Goal: Transaction & Acquisition: Book appointment/travel/reservation

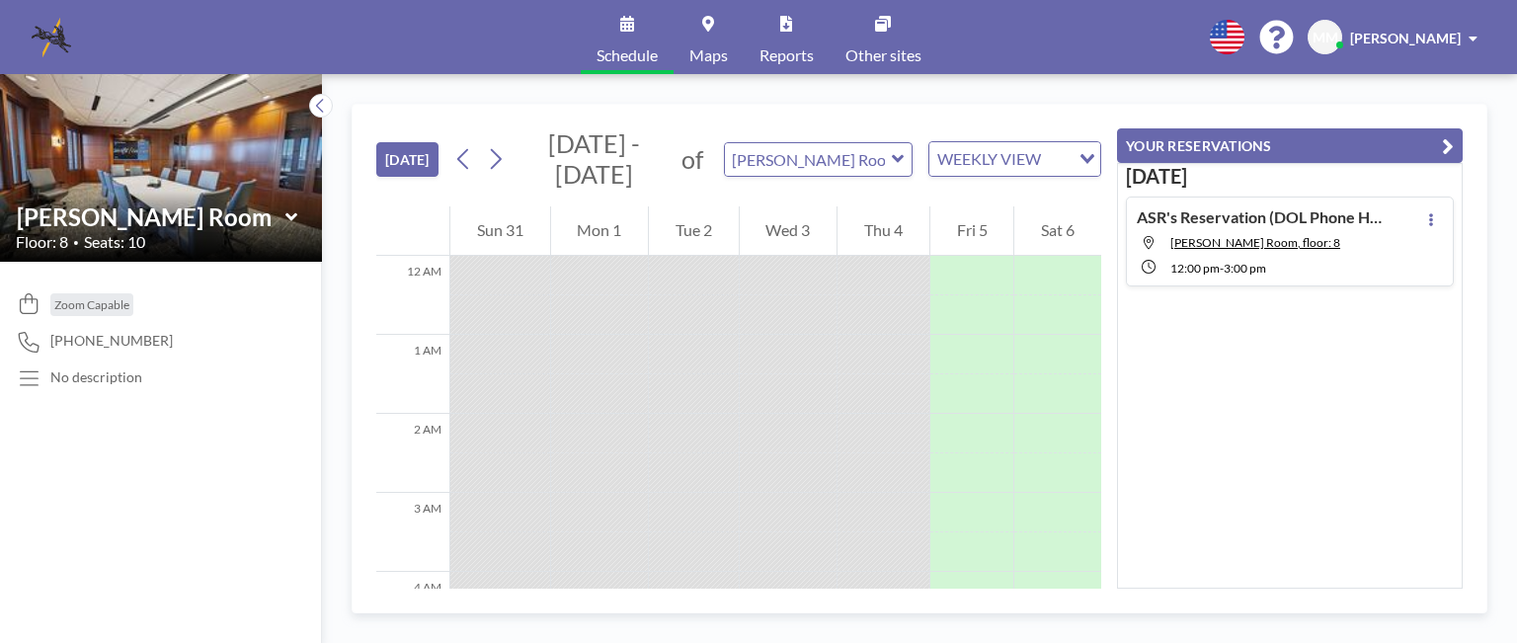
scroll to position [672, 0]
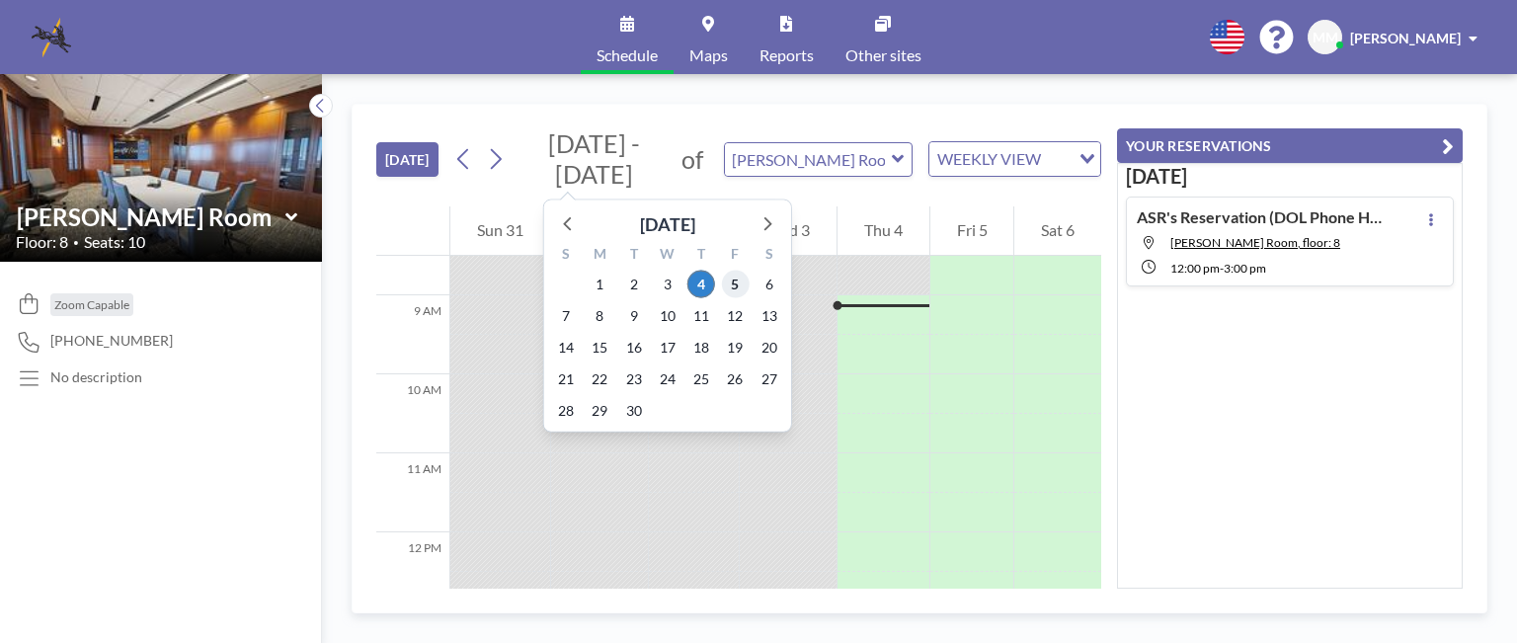
click at [731, 280] on span "5" at bounding box center [735, 285] width 28 height 28
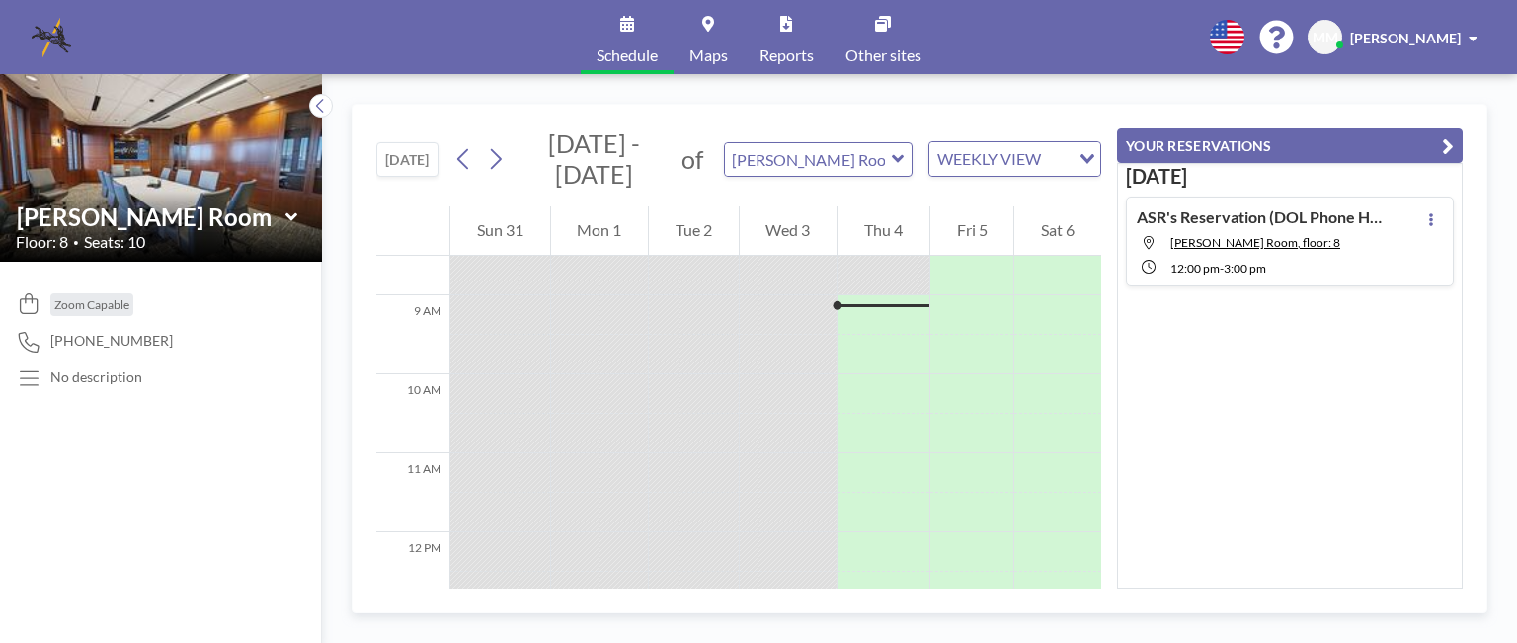
click at [292, 216] on icon at bounding box center [290, 216] width 12 height 8
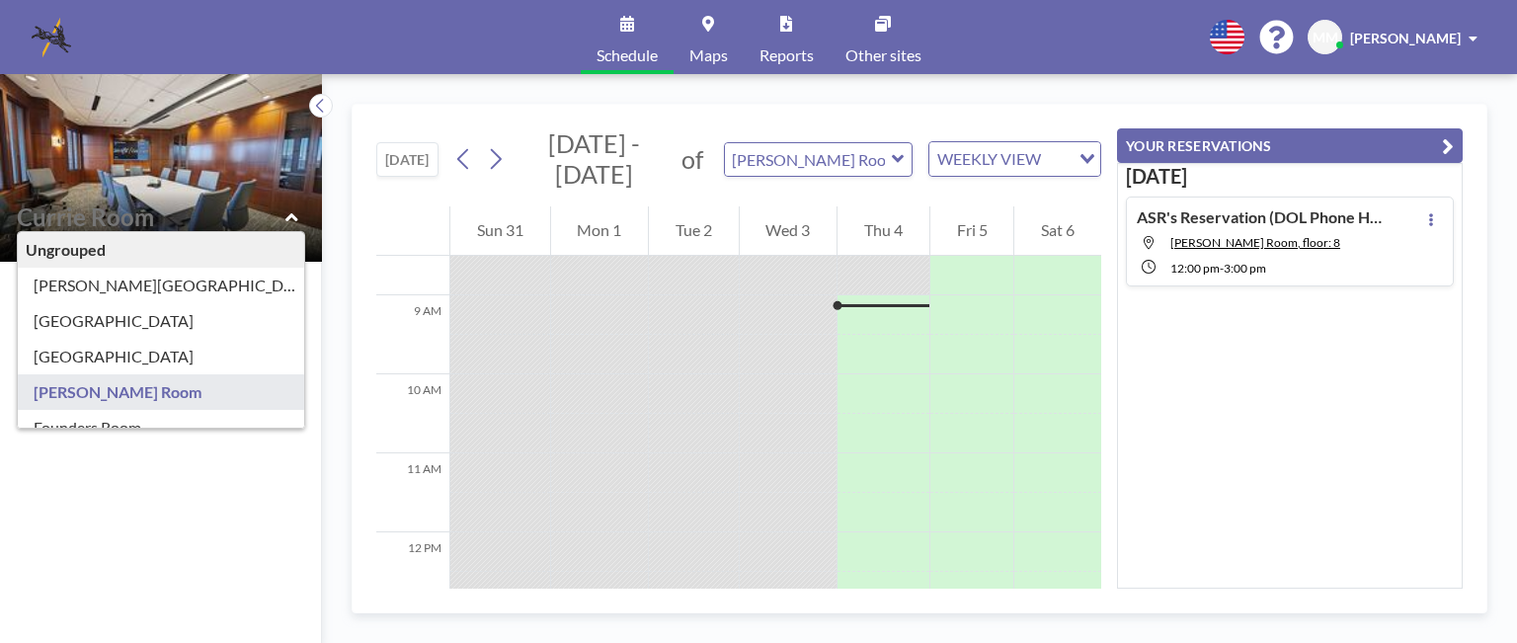
click at [292, 216] on icon at bounding box center [291, 216] width 12 height 8
type input "[PERSON_NAME] Room"
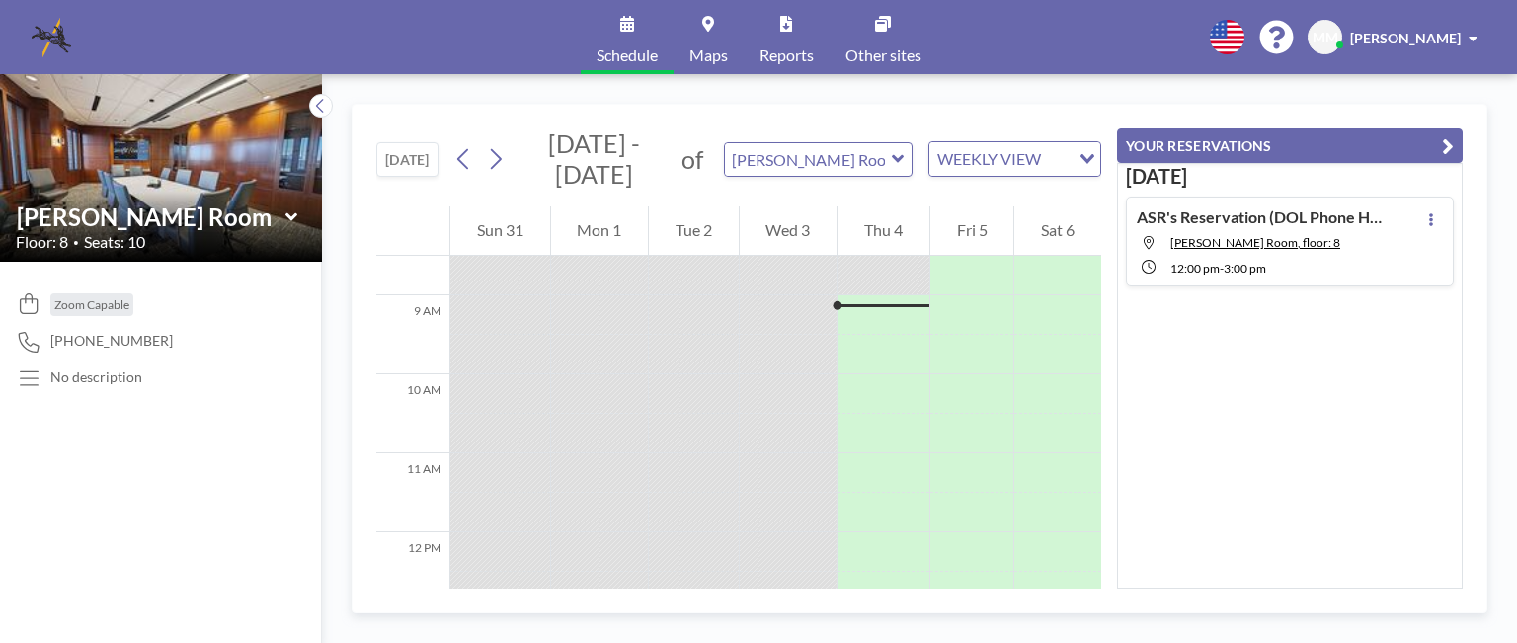
click at [898, 161] on icon at bounding box center [897, 159] width 12 height 8
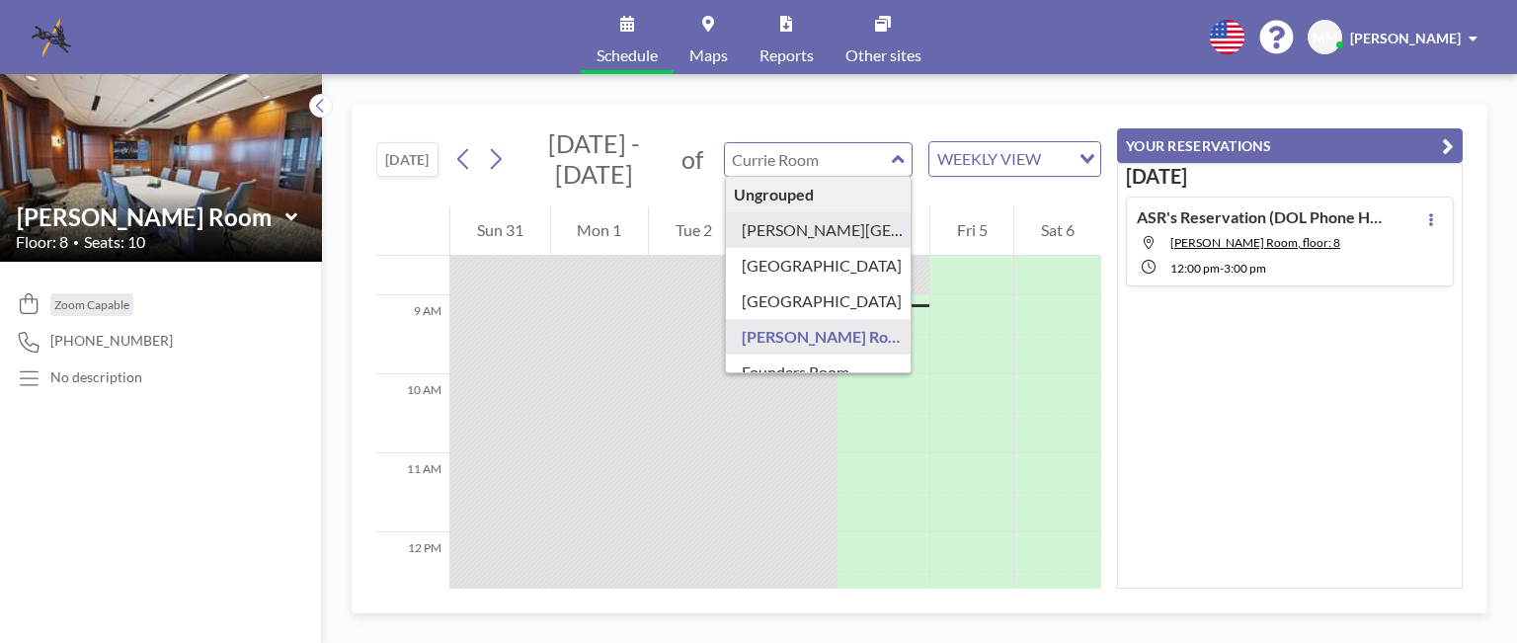
type input "[PERSON_NAME][GEOGRAPHIC_DATA]"
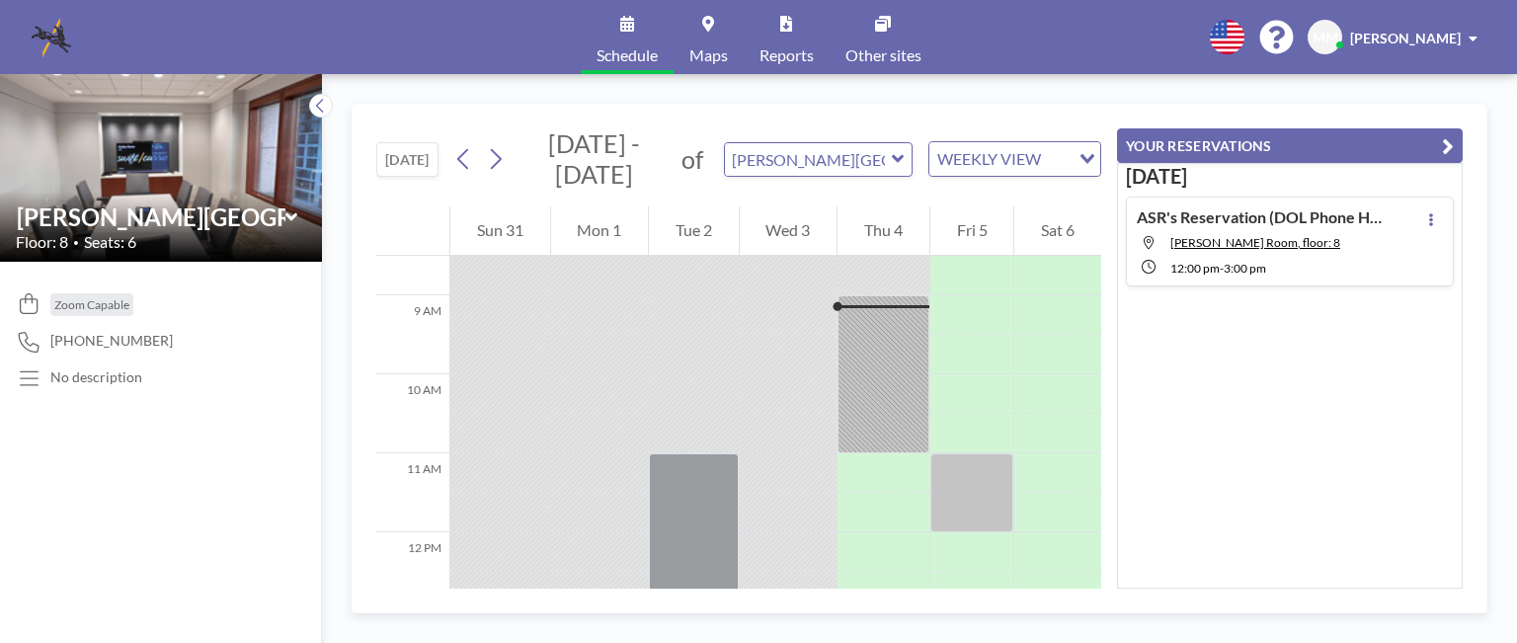
click at [902, 161] on icon at bounding box center [898, 159] width 13 height 20
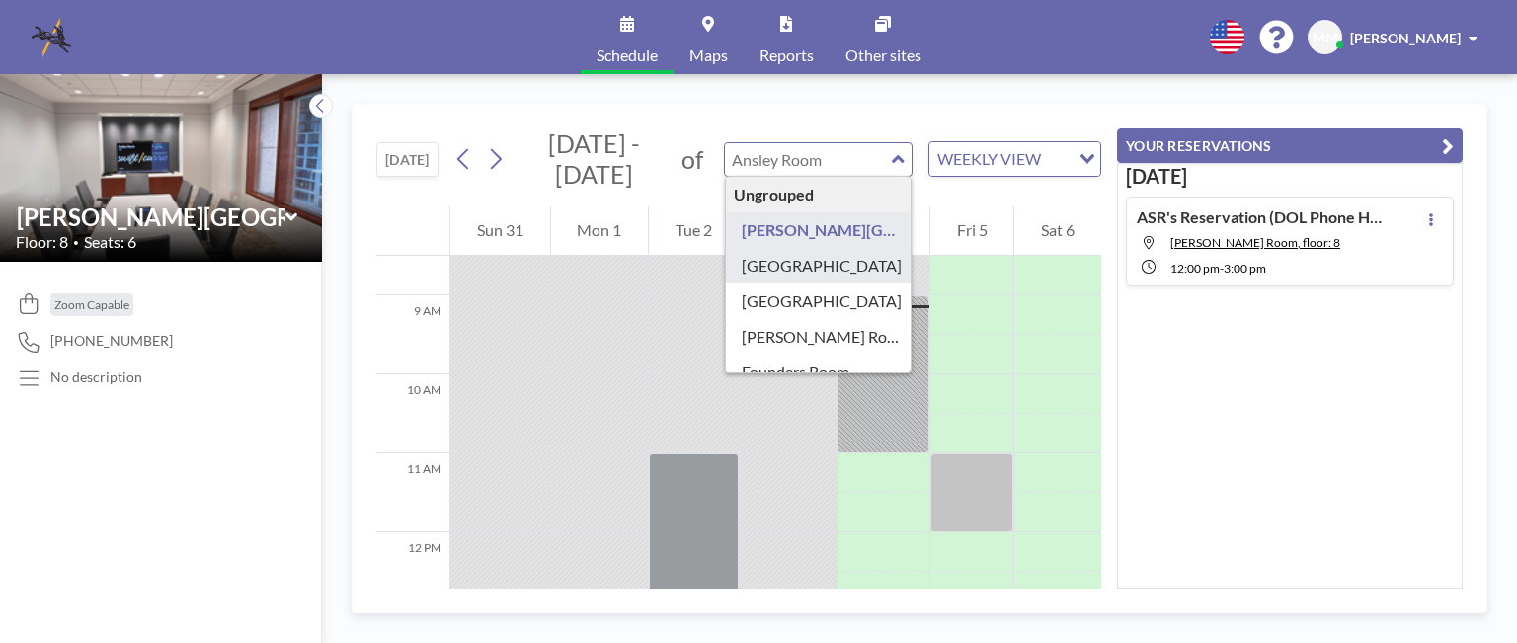
type input "[GEOGRAPHIC_DATA]"
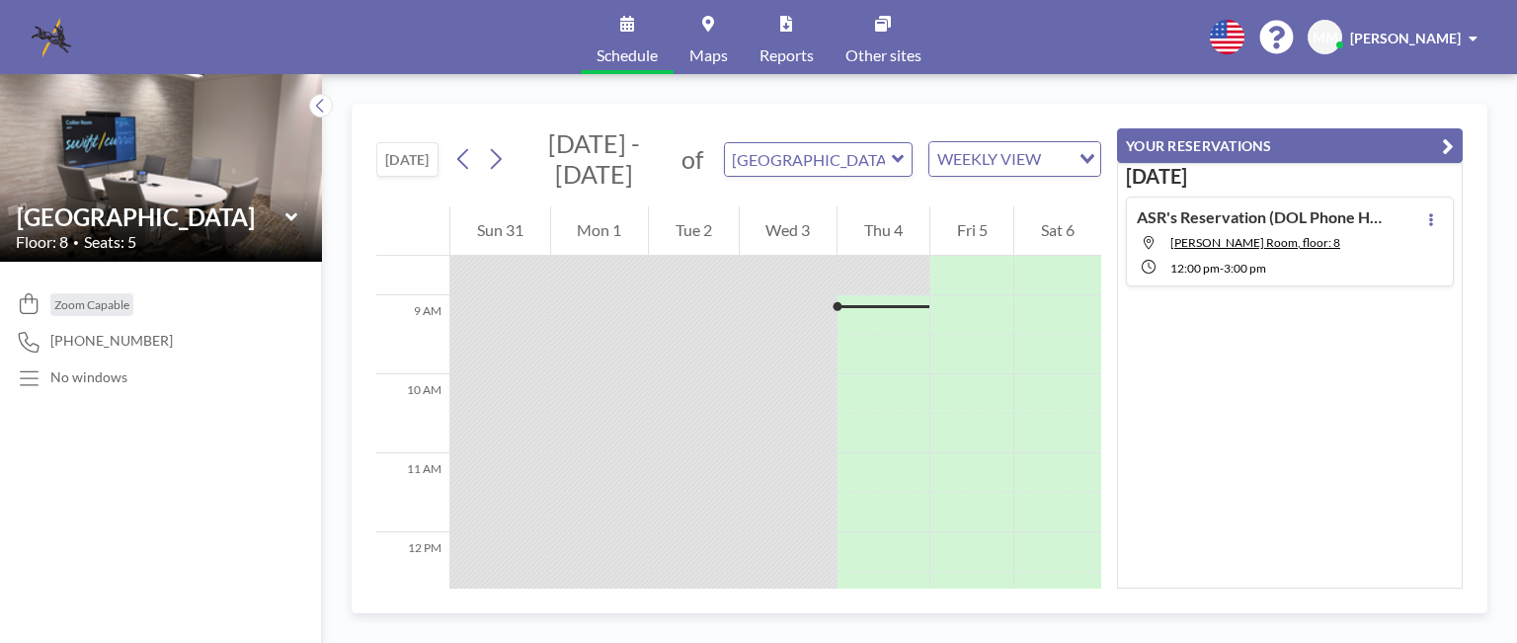
click at [897, 160] on icon at bounding box center [897, 159] width 12 height 8
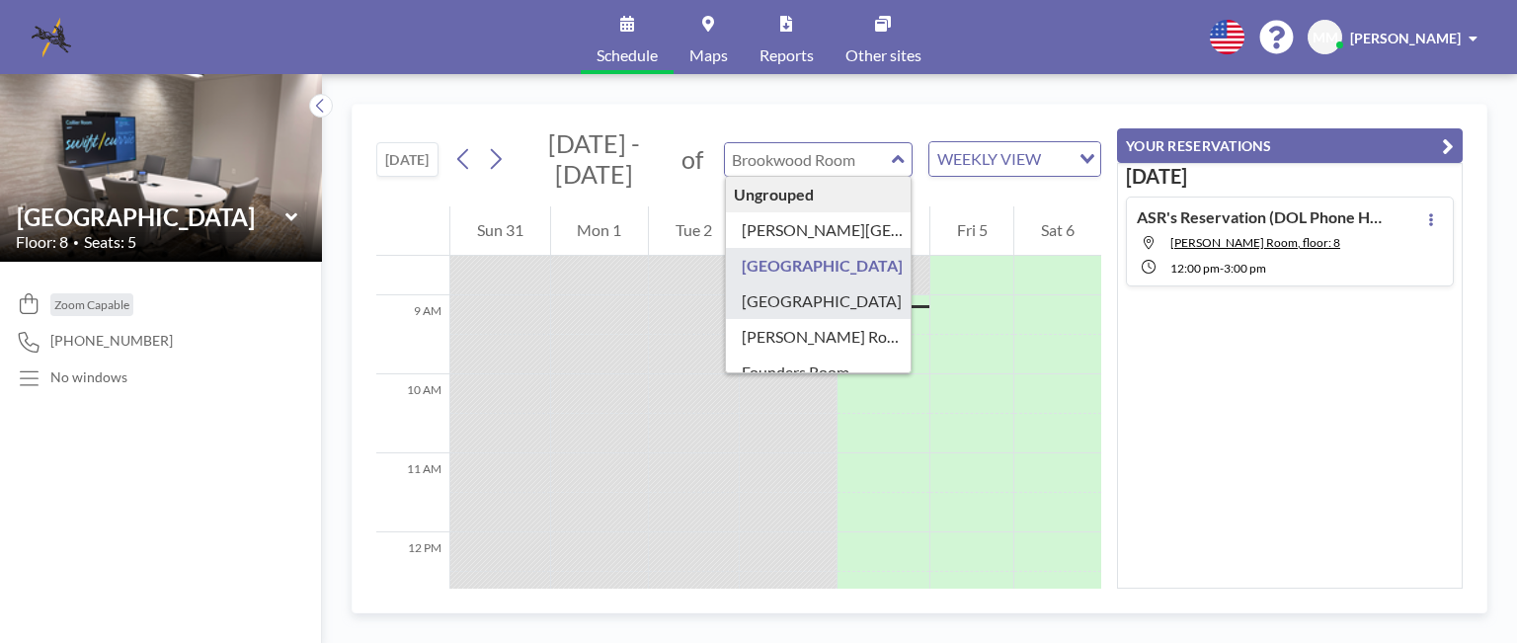
type input "[GEOGRAPHIC_DATA]"
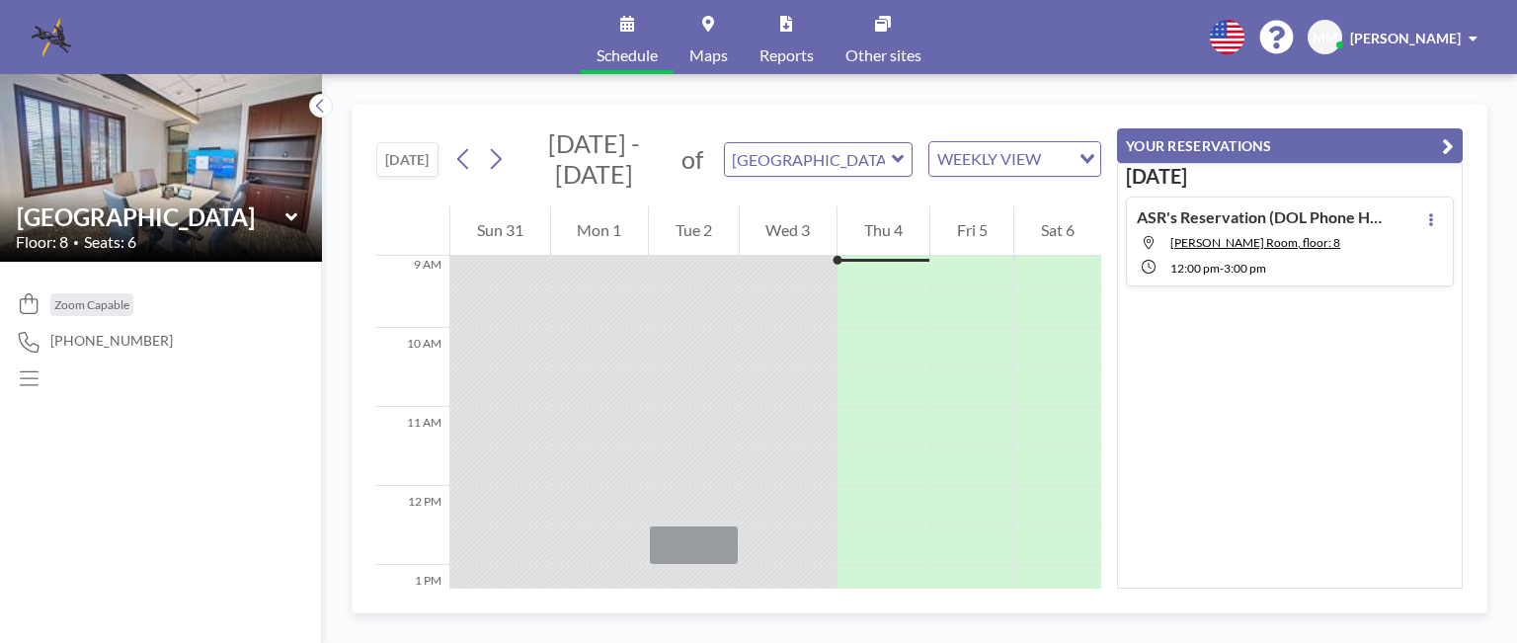
scroll to position [679, 0]
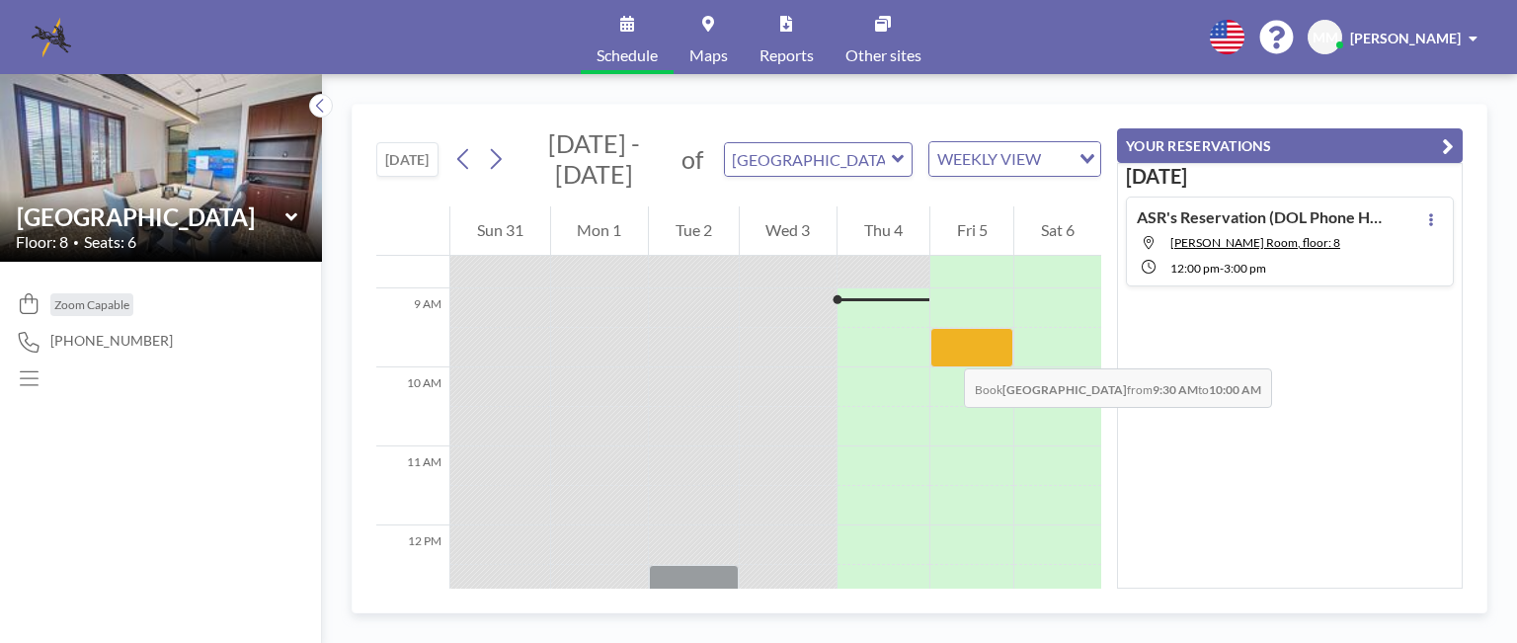
click at [944, 349] on div at bounding box center [972, 348] width 84 height 40
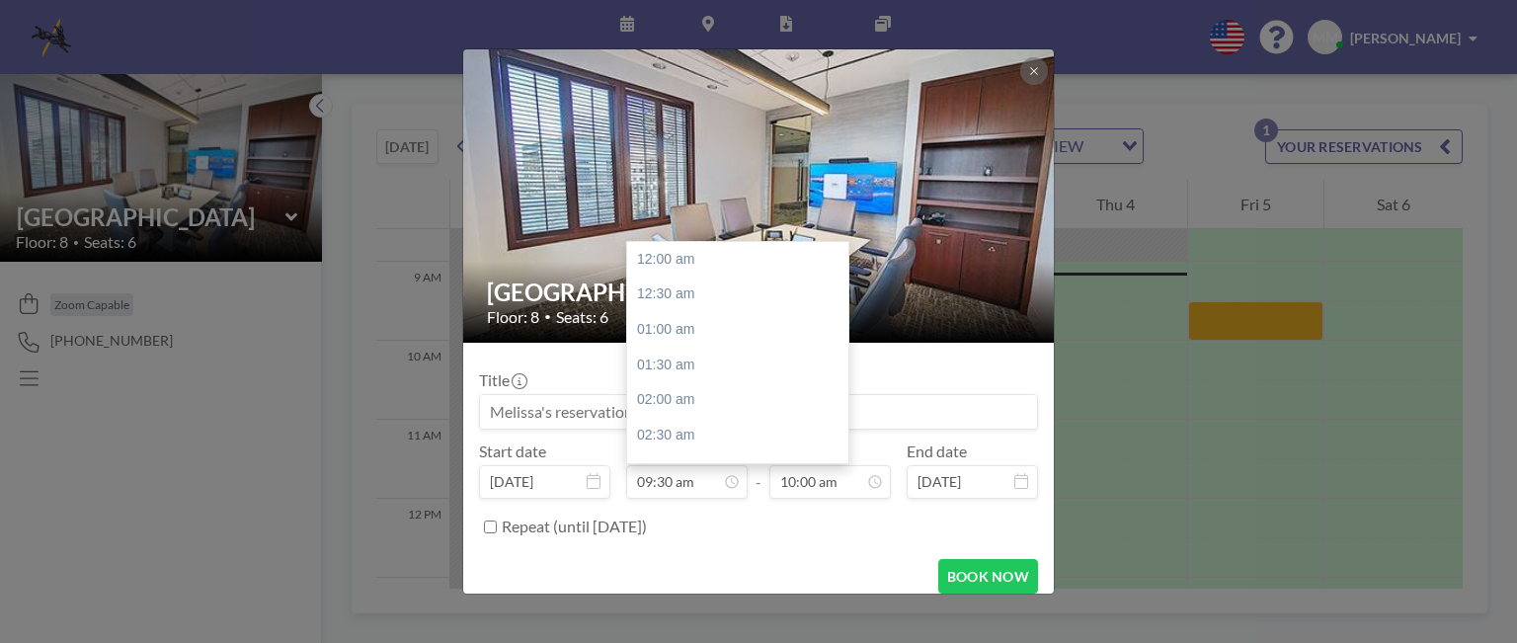
scroll to position [668, 0]
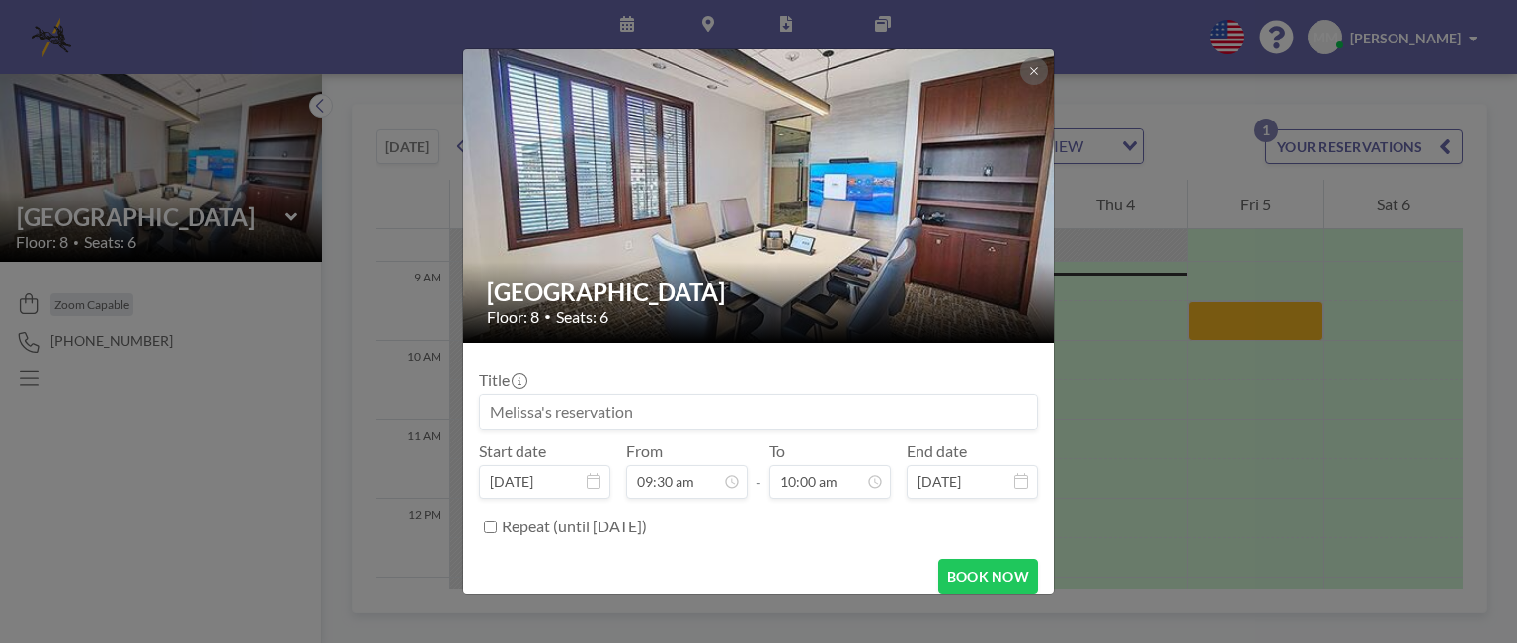
drag, startPoint x: 491, startPoint y: 410, endPoint x: 624, endPoint y: 412, distance: 133.4
click at [624, 412] on input at bounding box center [758, 412] width 557 height 34
drag, startPoint x: 541, startPoint y: 414, endPoint x: 458, endPoint y: 401, distance: 84.0
click at [457, 401] on div "Buckhead Room Floor: 8 • Seats: 6 Title Start date [DATE] From 09:30 am - To 10…" at bounding box center [758, 321] width 1517 height 643
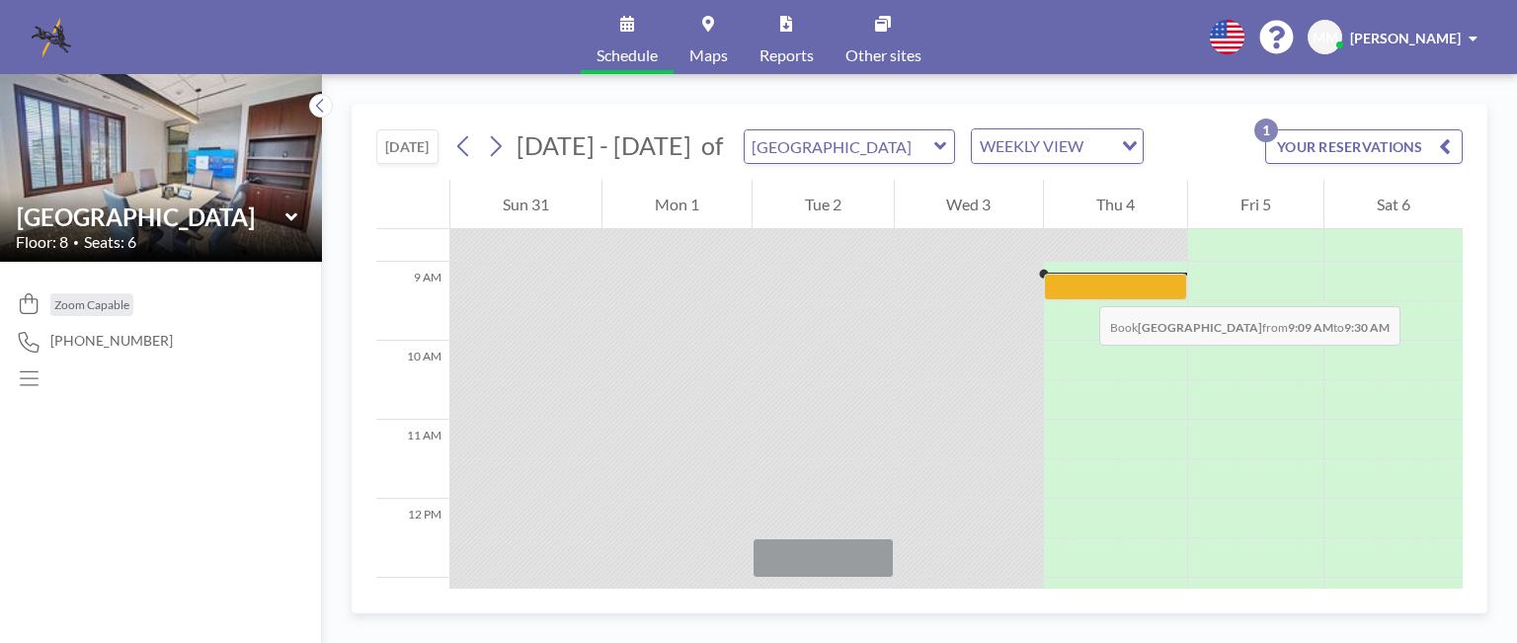
click at [1080, 286] on div at bounding box center [1115, 287] width 143 height 27
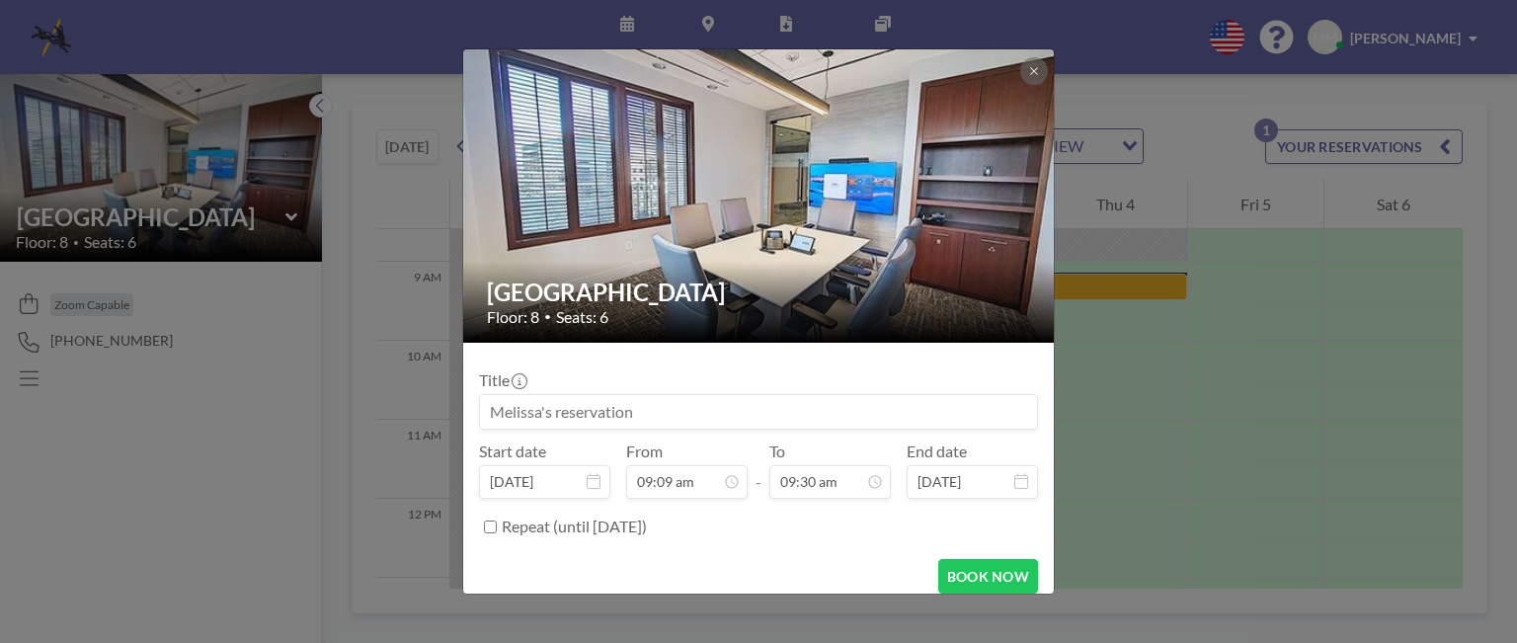
click at [641, 412] on input at bounding box center [758, 412] width 557 height 34
click at [759, 406] on input at bounding box center [758, 412] width 557 height 34
click at [842, 414] on input "Yamisi's reservation (30b6 depo of Dunkin Donut -" at bounding box center [758, 412] width 557 height 34
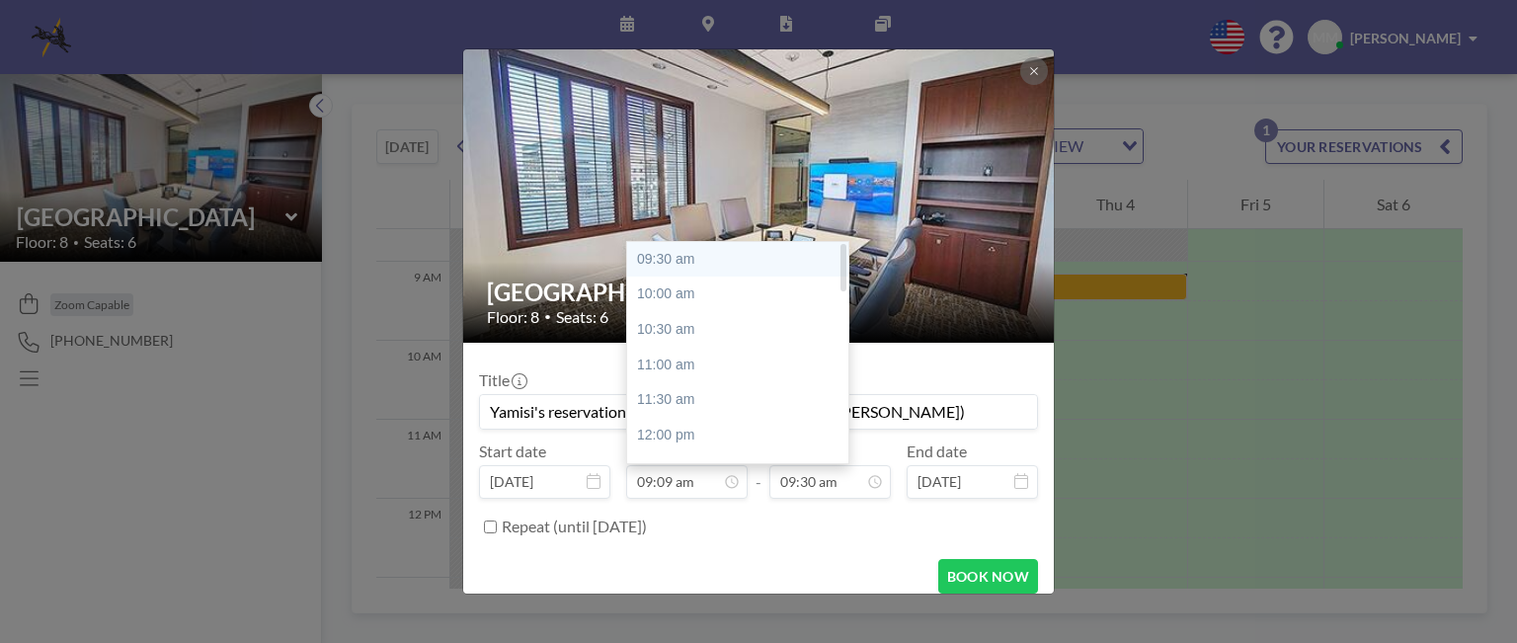
type input "Yamisi's reservation (30b6 depo of Dunkin Donut - [PERSON_NAME])"
click at [660, 256] on div "09:30 am" at bounding box center [742, 260] width 231 height 36
type input "09:30 am"
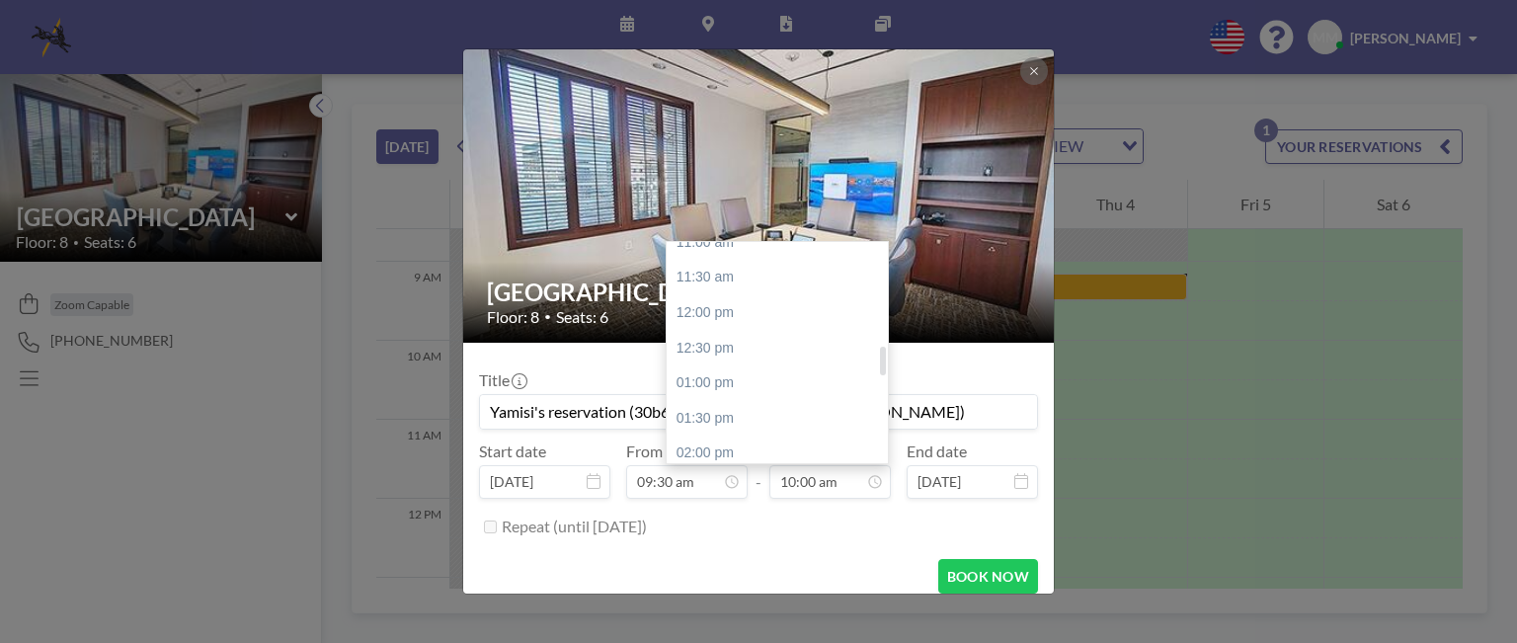
scroll to position [798, 0]
drag, startPoint x: 877, startPoint y: 346, endPoint x: 877, endPoint y: 357, distance: 10.9
click at [880, 357] on div at bounding box center [883, 361] width 6 height 29
click at [687, 442] on div "02:00 pm" at bounding box center [782, 446] width 231 height 36
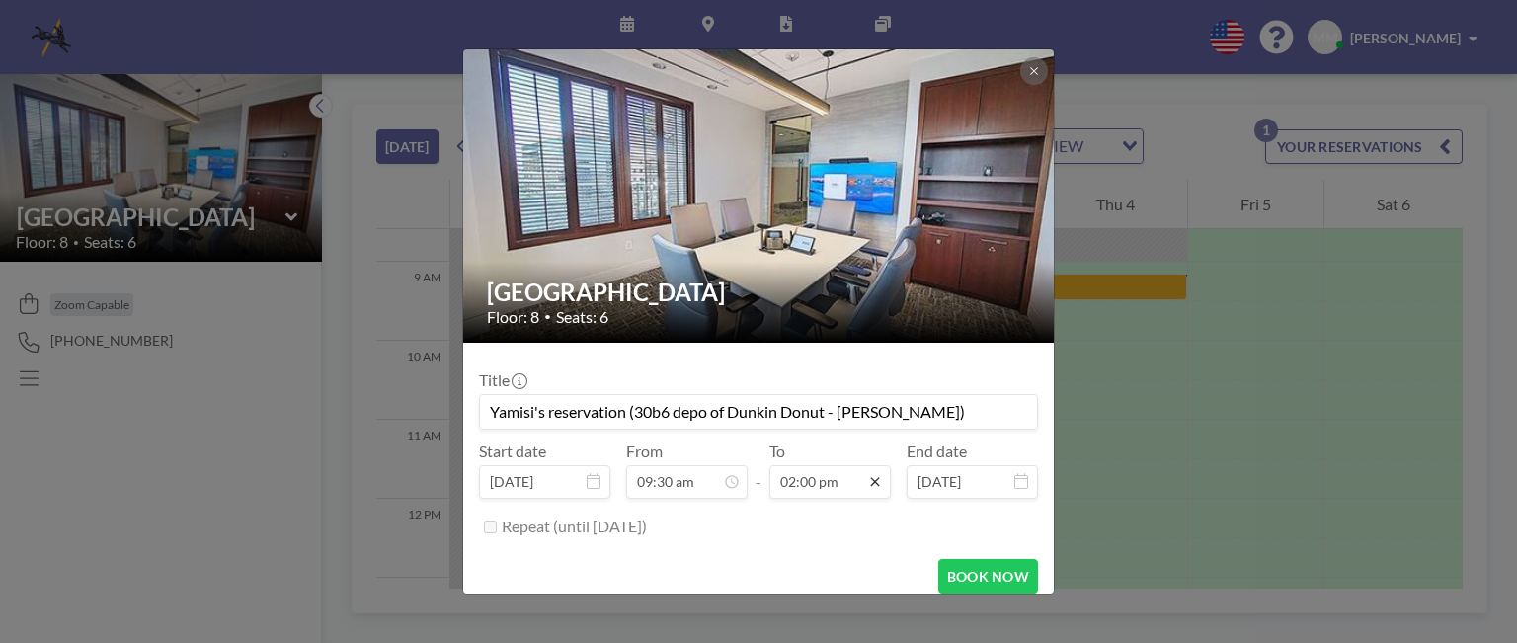
scroll to position [984, 0]
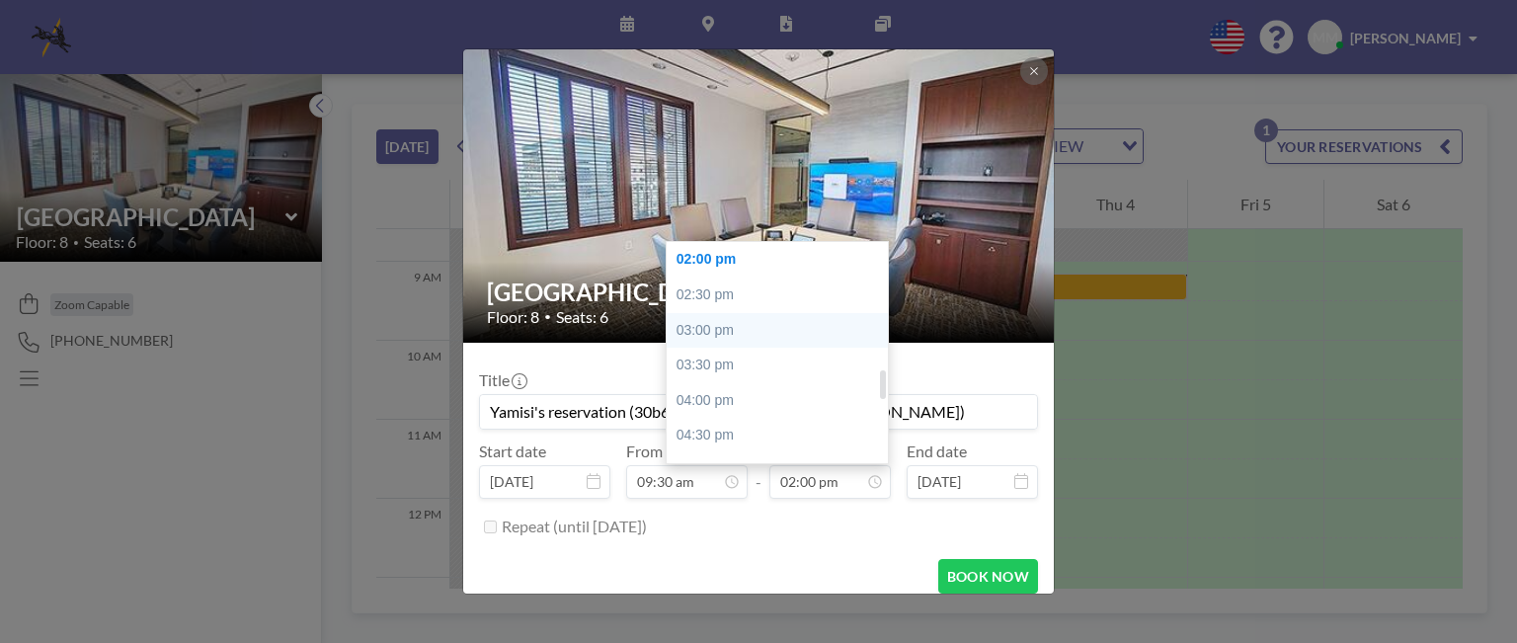
click at [682, 325] on div "03:00 pm" at bounding box center [782, 331] width 231 height 36
type input "03:00 pm"
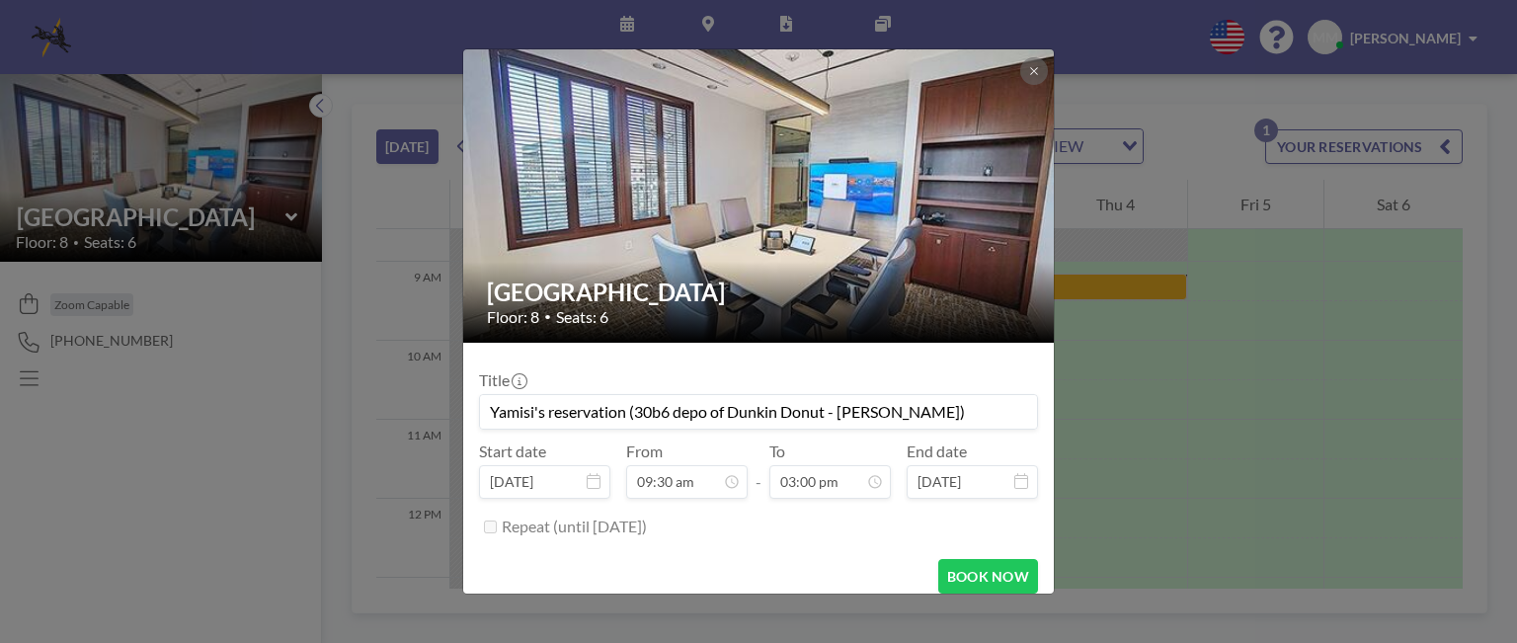
scroll to position [1055, 0]
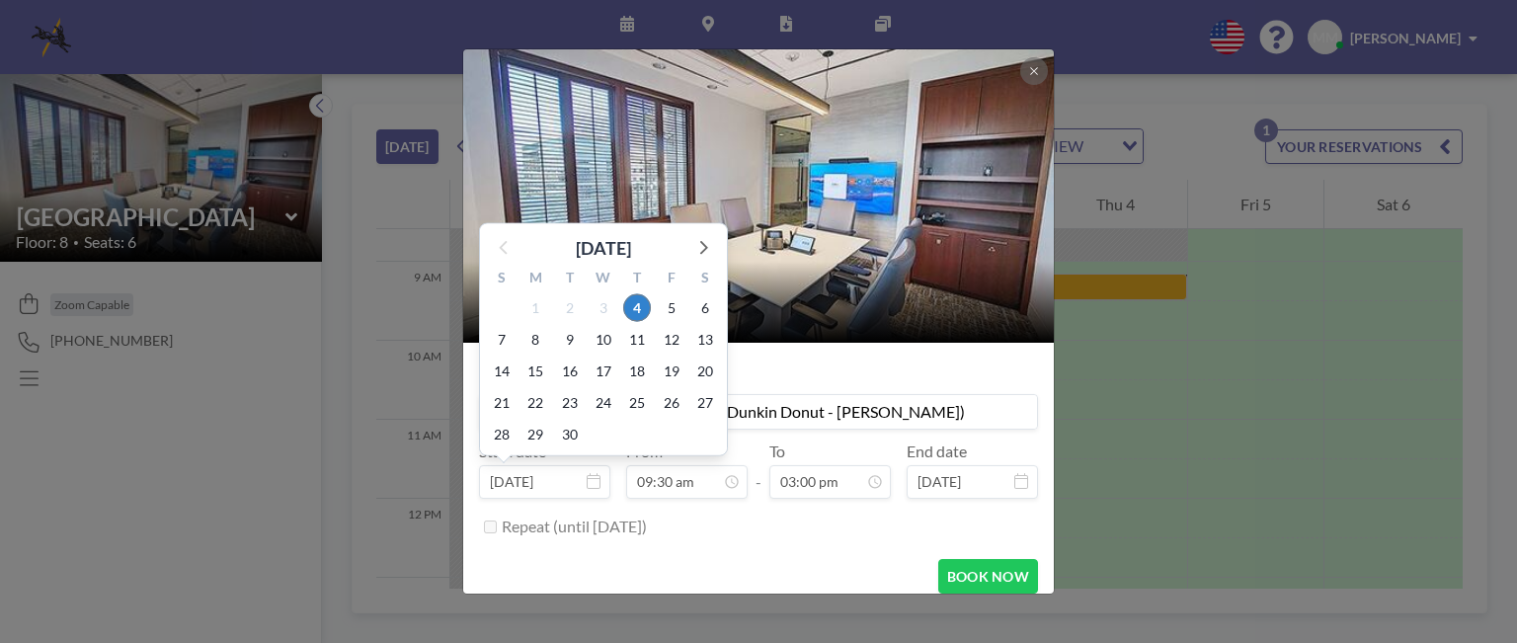
click at [584, 479] on span "[DATE] [DATE] S M T W T F S 31 1 2 3 4 5 6 7 8 9 10 11 12 13 14 15 16 17 18 19 …" at bounding box center [544, 480] width 131 height 19
click at [669, 301] on span "5" at bounding box center [672, 308] width 28 height 28
type input "[DATE]"
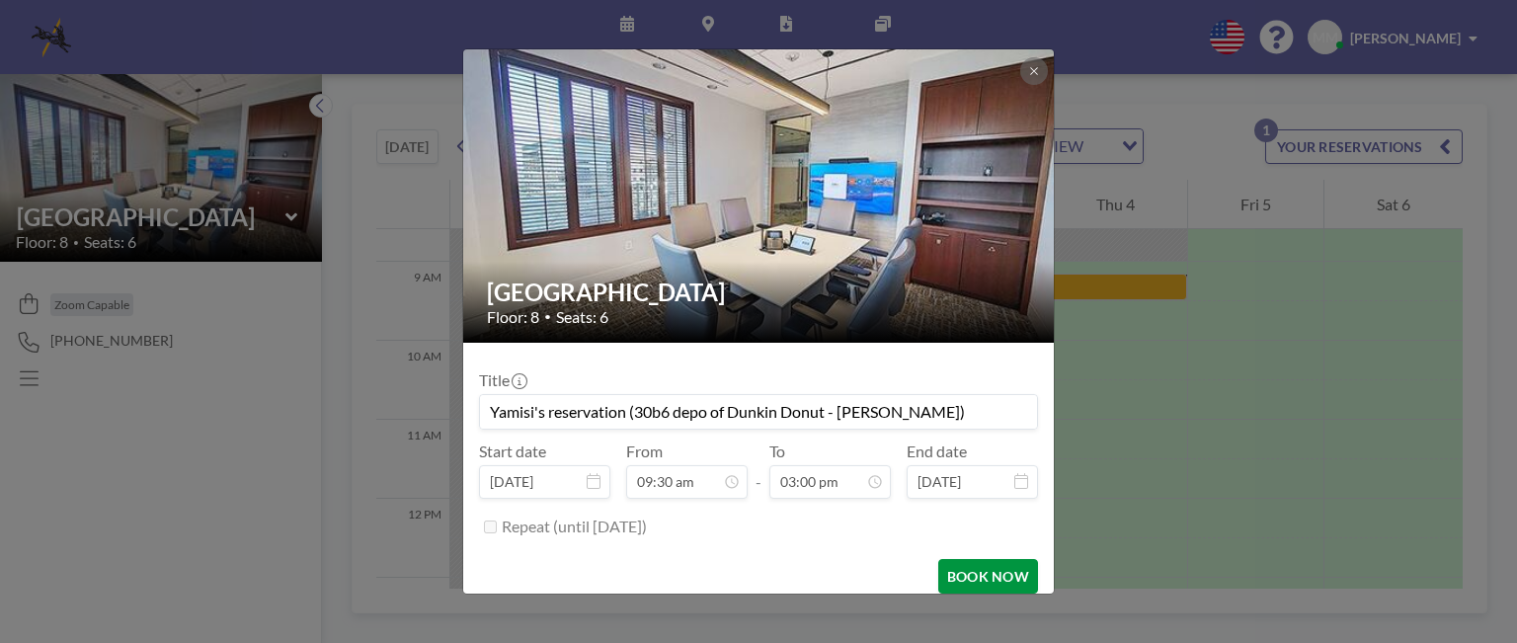
click at [988, 574] on button "BOOK NOW" at bounding box center [988, 576] width 100 height 35
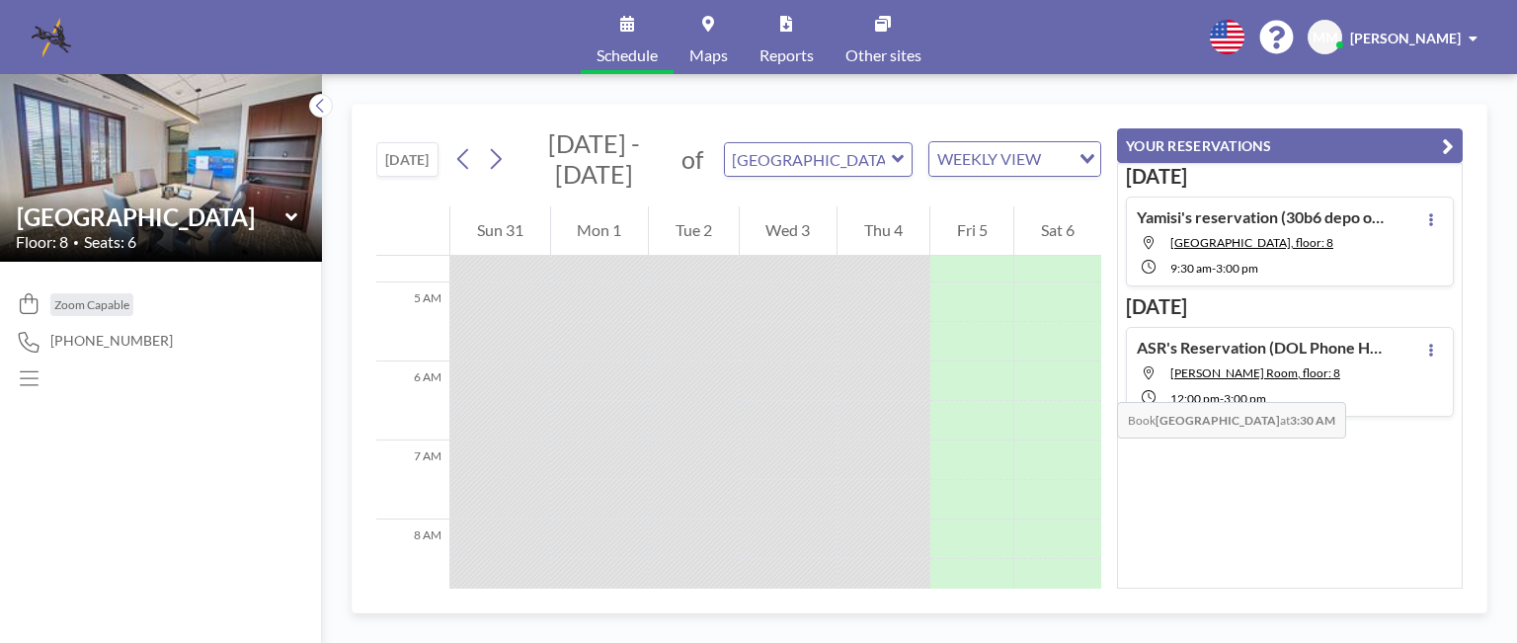
scroll to position [180, 0]
